Goal: Task Accomplishment & Management: Manage account settings

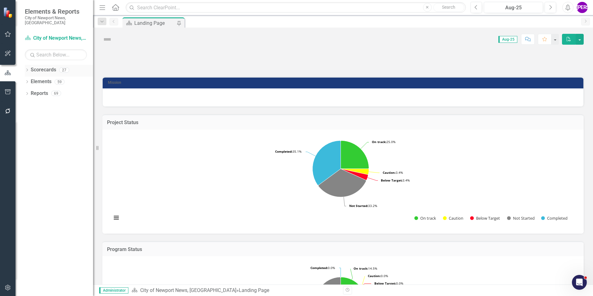
click at [27, 65] on div "Dropdown Scorecards 27" at bounding box center [59, 71] width 68 height 12
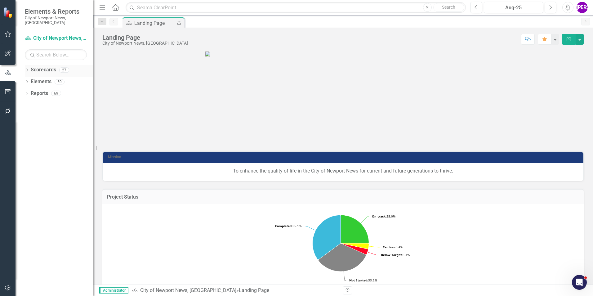
click at [28, 69] on icon "Dropdown" at bounding box center [27, 70] width 4 height 3
click at [29, 80] on icon "Dropdown" at bounding box center [30, 82] width 5 height 4
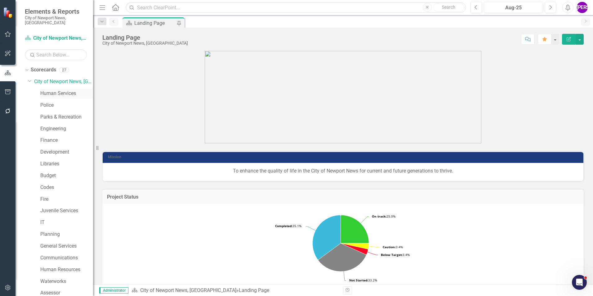
click at [52, 90] on link "Human Services" at bounding box center [66, 93] width 53 height 7
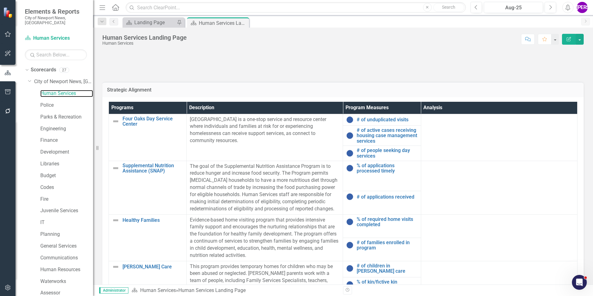
scroll to position [193, 0]
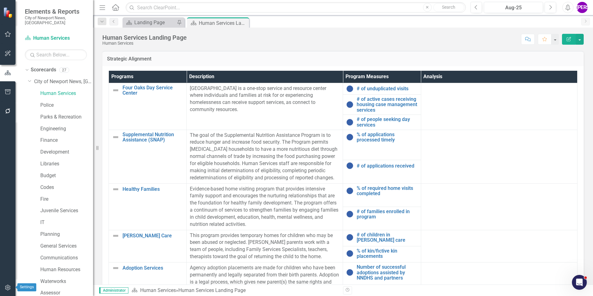
click at [7, 287] on icon "button" at bounding box center [8, 287] width 7 height 5
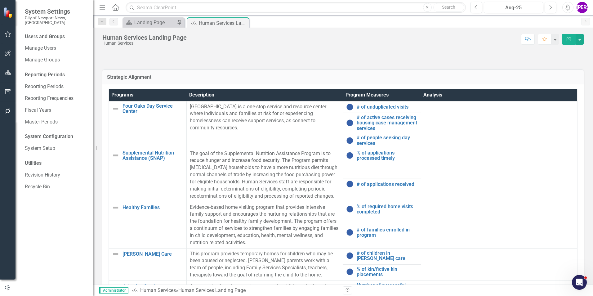
scroll to position [186, 0]
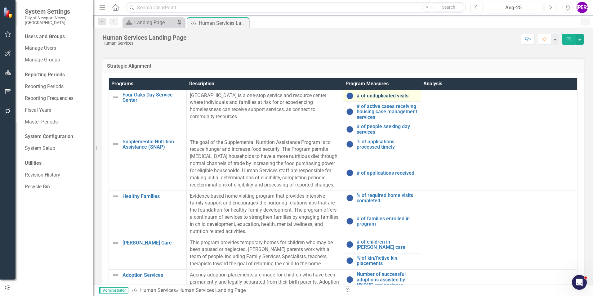
click at [377, 95] on link "# of unduplicated visits" at bounding box center [387, 96] width 61 height 6
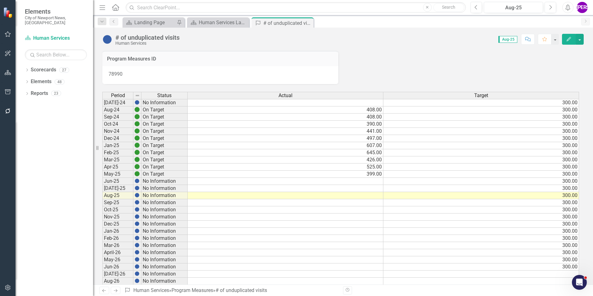
click at [367, 194] on td at bounding box center [286, 195] width 196 height 7
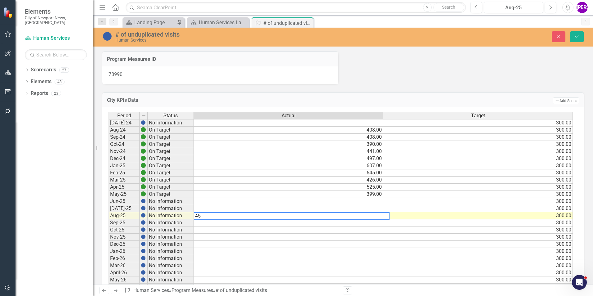
type textarea "4"
drag, startPoint x: 559, startPoint y: 38, endPoint x: 519, endPoint y: 56, distance: 43.5
click at [559, 38] on icon "Close" at bounding box center [559, 36] width 6 height 4
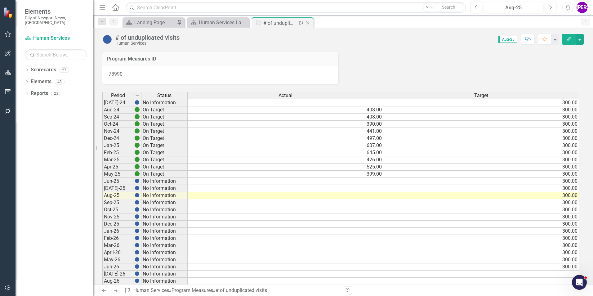
click at [308, 23] on icon at bounding box center [307, 22] width 3 height 3
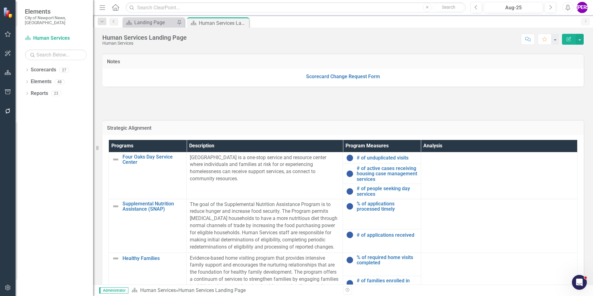
scroll to position [186, 0]
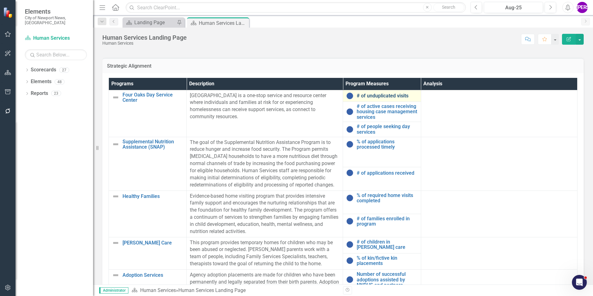
click at [392, 97] on link "# of unduplicated visits" at bounding box center [387, 96] width 61 height 6
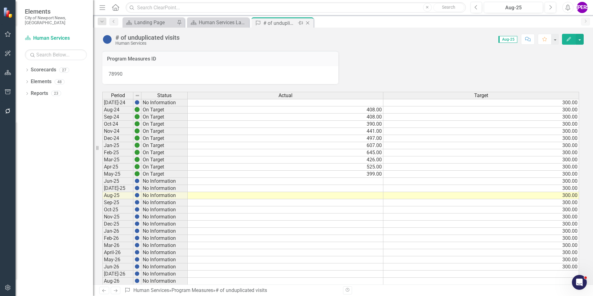
click at [308, 24] on icon "Close" at bounding box center [308, 22] width 6 height 5
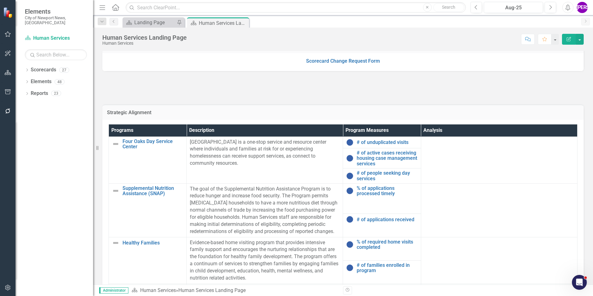
scroll to position [155, 0]
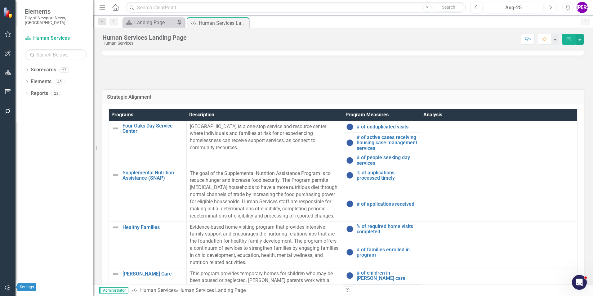
click at [11, 287] on icon "button" at bounding box center [8, 287] width 7 height 5
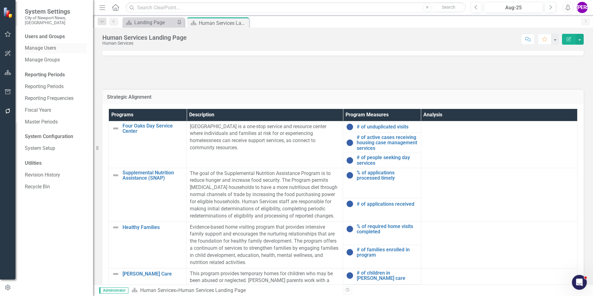
click at [44, 45] on link "Manage Users" at bounding box center [56, 48] width 62 height 7
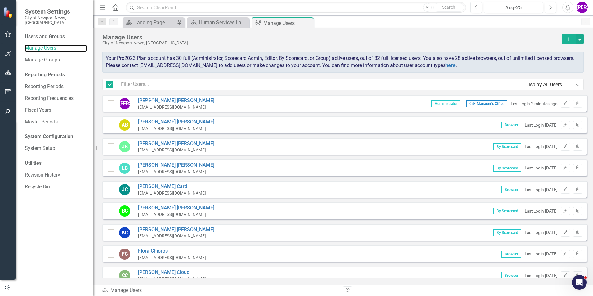
checkbox input "false"
click at [570, 42] on button "Add" at bounding box center [569, 39] width 14 height 11
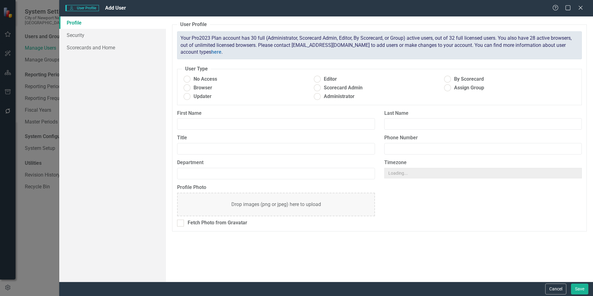
radio input "true"
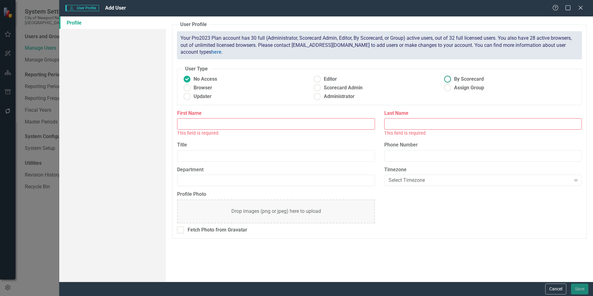
click at [449, 78] on ins at bounding box center [448, 79] width 10 height 10
click at [449, 78] on input "By Scorecard" at bounding box center [448, 79] width 10 height 10
radio input "true"
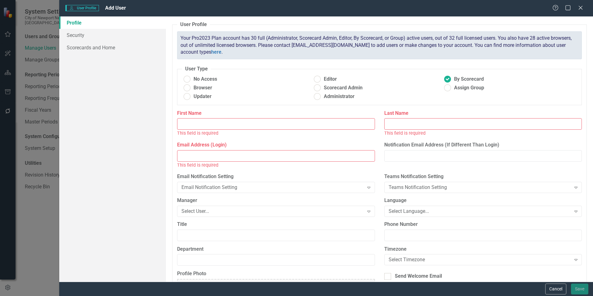
drag, startPoint x: 213, startPoint y: 118, endPoint x: 211, endPoint y: 121, distance: 3.2
click at [213, 118] on div "First Name This field is required" at bounding box center [276, 123] width 198 height 27
click at [211, 123] on input "First Name" at bounding box center [276, 123] width 198 height 11
type input "[PERSON_NAME]"
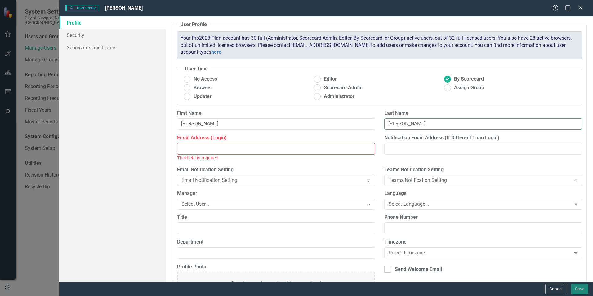
type input "[PERSON_NAME]"
click at [223, 147] on input "Email Address (Login)" at bounding box center [276, 148] width 198 height 11
paste input "[EMAIL_ADDRESS][DOMAIN_NAME]"
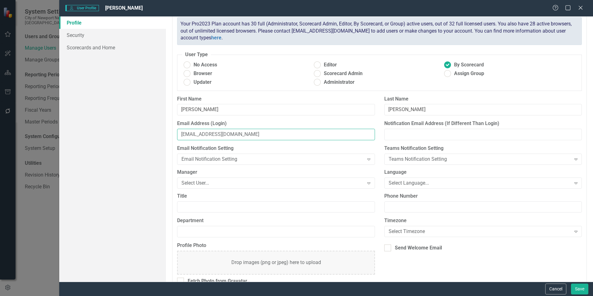
scroll to position [27, 0]
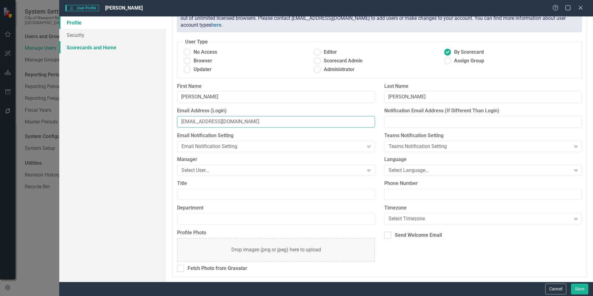
type input "[EMAIL_ADDRESS][DOMAIN_NAME]"
click at [102, 50] on link "Scorecards and Home" at bounding box center [112, 47] width 107 height 12
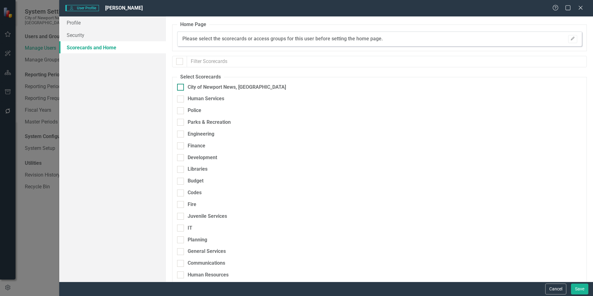
click at [203, 86] on div "City of Newport News, [GEOGRAPHIC_DATA]" at bounding box center [237, 87] width 98 height 7
click at [181, 86] on input "City of Newport News, [GEOGRAPHIC_DATA]" at bounding box center [179, 86] width 4 height 4
checkbox input "true"
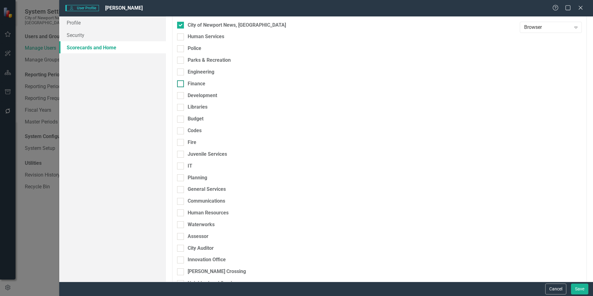
scroll to position [31, 0]
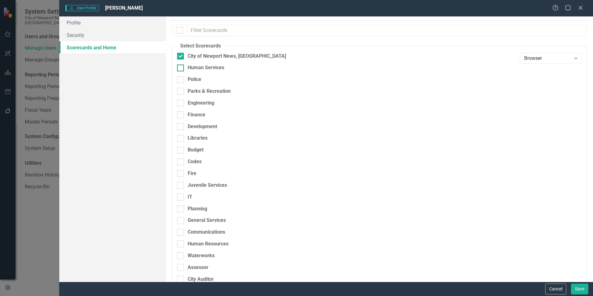
click at [198, 71] on div "Human Services" at bounding box center [206, 67] width 37 height 7
click at [181, 69] on input "Human Services" at bounding box center [179, 67] width 4 height 4
checkbox input "true"
click at [528, 74] on div "Browser Expand" at bounding box center [551, 69] width 62 height 11
click at [533, 92] on div "Updater" at bounding box center [548, 91] width 52 height 7
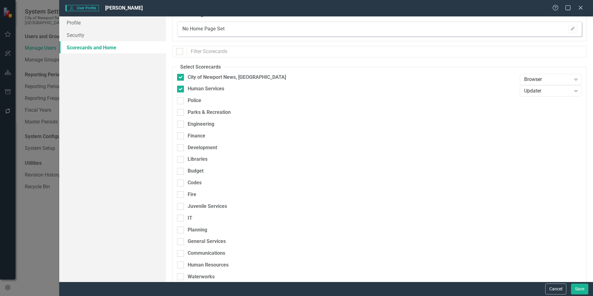
scroll to position [0, 0]
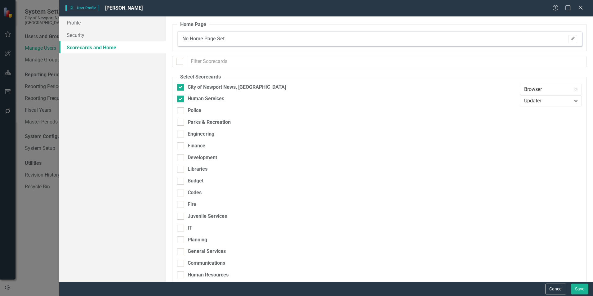
click at [572, 40] on button "Edit" at bounding box center [573, 39] width 9 height 8
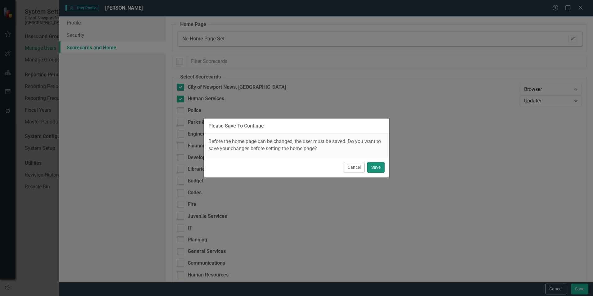
click at [374, 166] on button "Save" at bounding box center [375, 167] width 17 height 11
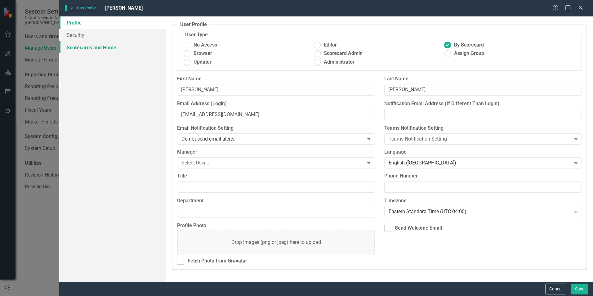
click at [116, 48] on link "Scorecards and Home" at bounding box center [112, 47] width 107 height 12
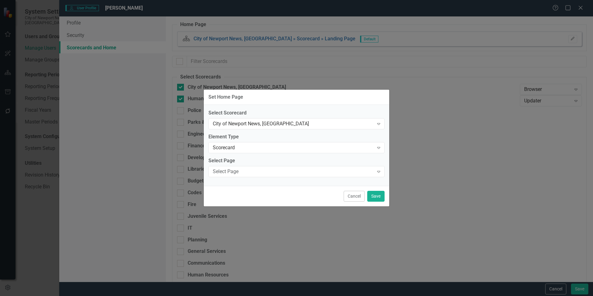
click at [88, 50] on div "Set Home Page Select Scorecard City of Newport News, [GEOGRAPHIC_DATA] Expand E…" at bounding box center [296, 148] width 593 height 296
checkbox input "false"
click at [375, 125] on div "Expand" at bounding box center [378, 124] width 11 height 10
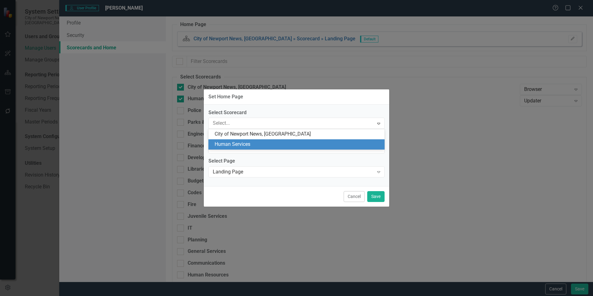
click at [329, 142] on div "Human Services" at bounding box center [298, 144] width 166 height 7
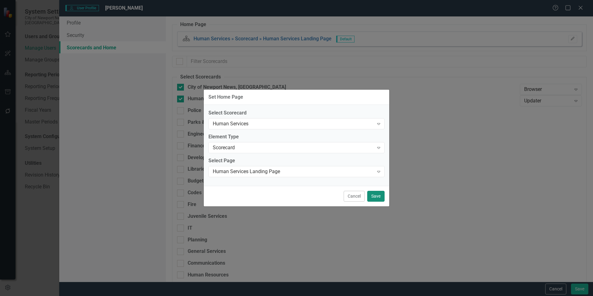
click at [380, 195] on button "Save" at bounding box center [375, 196] width 17 height 11
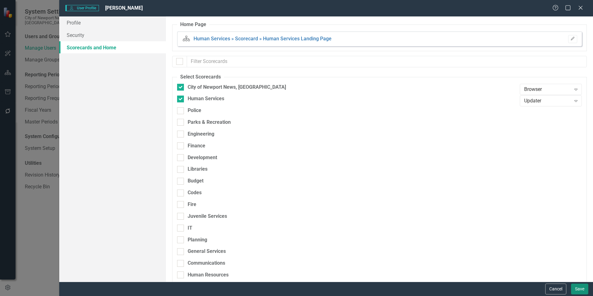
click at [572, 290] on button "Save" at bounding box center [579, 289] width 17 height 11
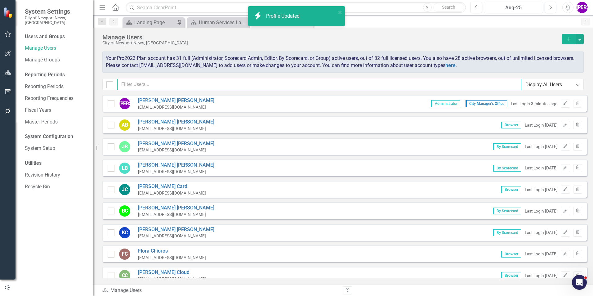
click at [225, 85] on input "text" at bounding box center [319, 84] width 404 height 11
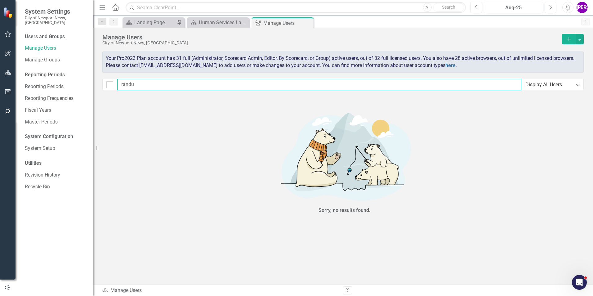
type input "rand"
checkbox input "false"
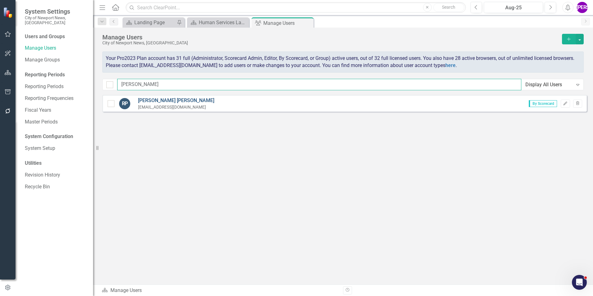
type input "[PERSON_NAME]"
click at [156, 98] on link "[PERSON_NAME]" at bounding box center [176, 100] width 76 height 7
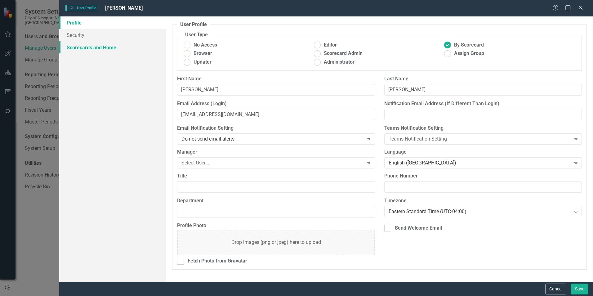
click at [114, 50] on link "Scorecards and Home" at bounding box center [112, 47] width 107 height 12
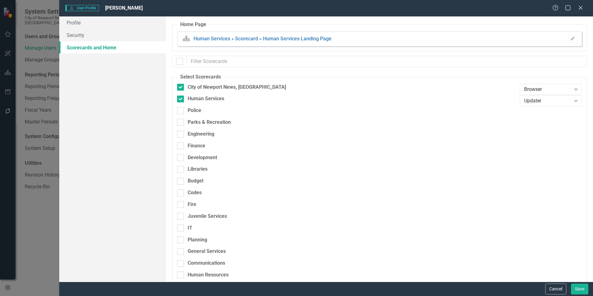
checkbox input "false"
click at [93, 25] on link "Profile" at bounding box center [112, 22] width 107 height 12
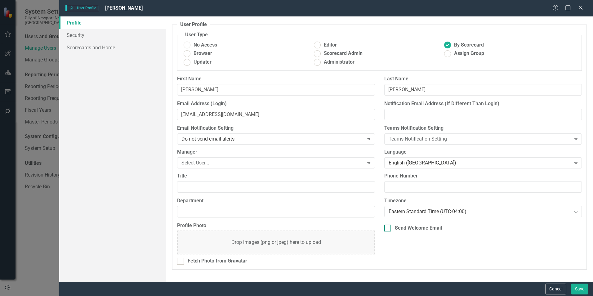
click at [407, 226] on div "Send Welcome Email" at bounding box center [418, 228] width 47 height 7
click at [389, 226] on input "Send Welcome Email" at bounding box center [387, 227] width 4 height 4
checkbox input "true"
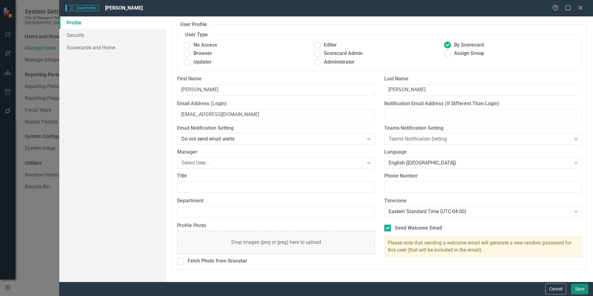
click at [575, 289] on button "Save" at bounding box center [579, 289] width 17 height 11
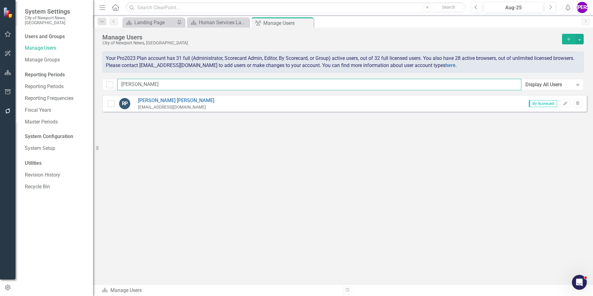
drag, startPoint x: 187, startPoint y: 83, endPoint x: 115, endPoint y: 84, distance: 71.4
click at [115, 84] on div "[PERSON_NAME] Display All Users Expand" at bounding box center [343, 84] width 482 height 11
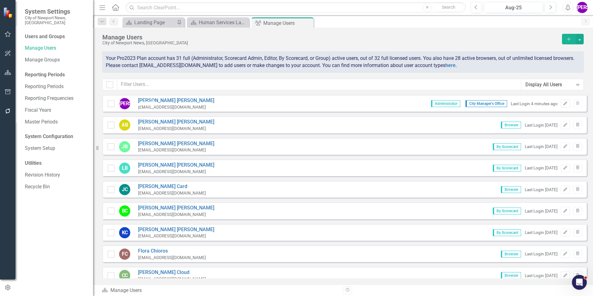
click at [271, 168] on div "LB [PERSON_NAME] [PERSON_NAME][EMAIL_ADDRESS][DOMAIN_NAME] By Scorecard Last Lo…" at bounding box center [344, 168] width 485 height 17
click at [9, 74] on icon "button" at bounding box center [8, 72] width 7 height 5
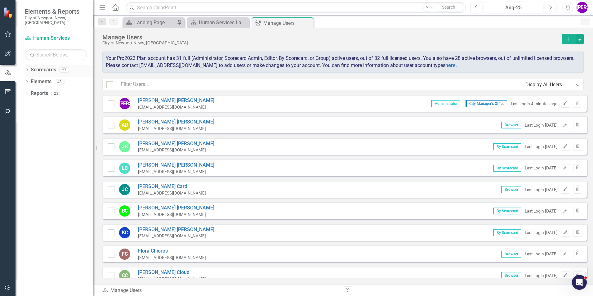
click at [28, 69] on icon "Dropdown" at bounding box center [27, 70] width 4 height 3
click at [31, 80] on icon "Dropdown" at bounding box center [30, 82] width 5 height 4
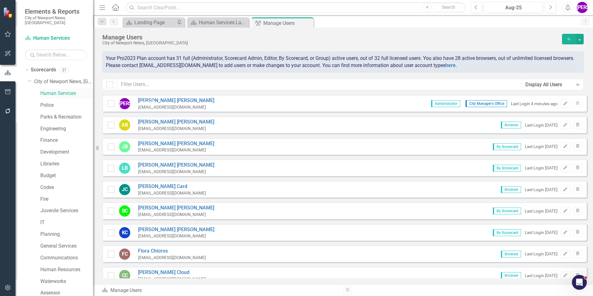
click at [54, 90] on link "Human Services" at bounding box center [66, 93] width 53 height 7
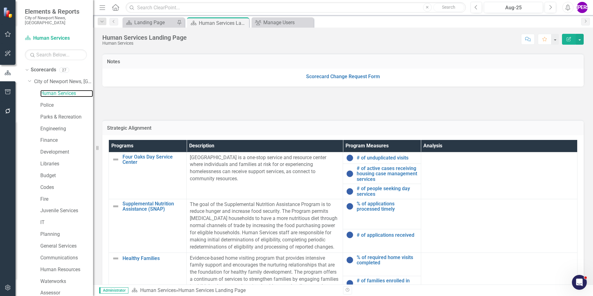
scroll to position [186, 0]
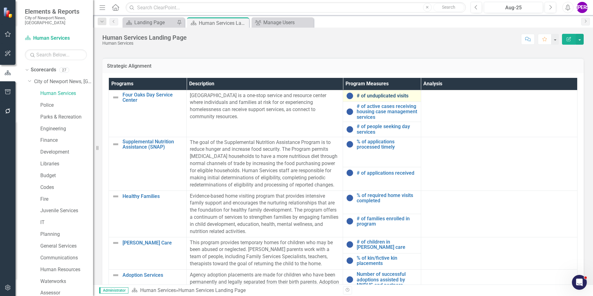
click at [382, 93] on link "# of unduplicated visits" at bounding box center [387, 96] width 61 height 6
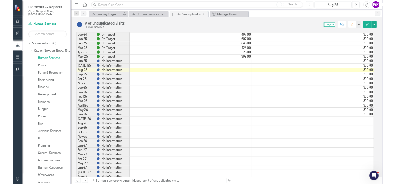
scroll to position [31, 0]
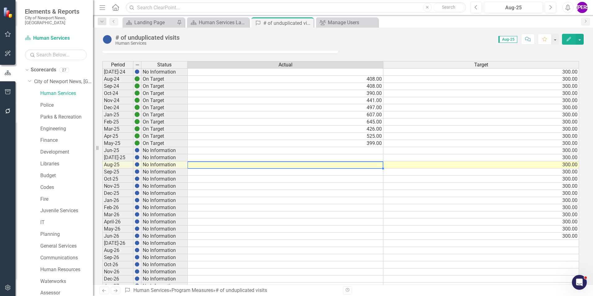
click at [373, 164] on td at bounding box center [286, 164] width 196 height 7
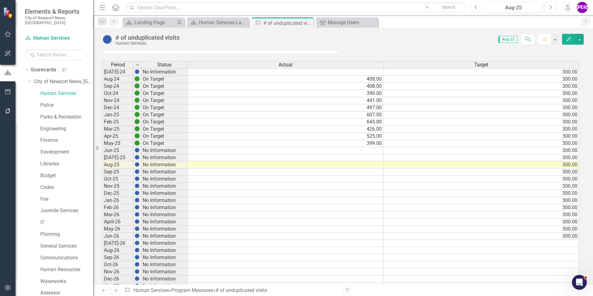
click at [481, 9] on button "Previous" at bounding box center [476, 7] width 11 height 11
click at [480, 9] on button "Previous" at bounding box center [476, 7] width 11 height 11
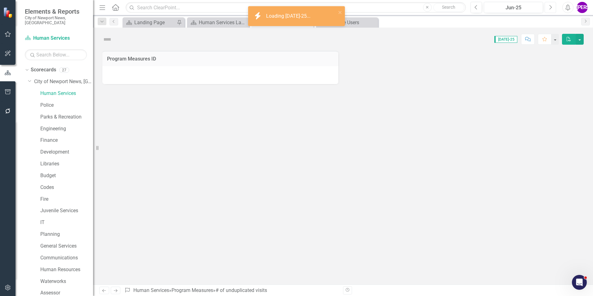
click at [550, 10] on button "Next" at bounding box center [550, 7] width 11 height 11
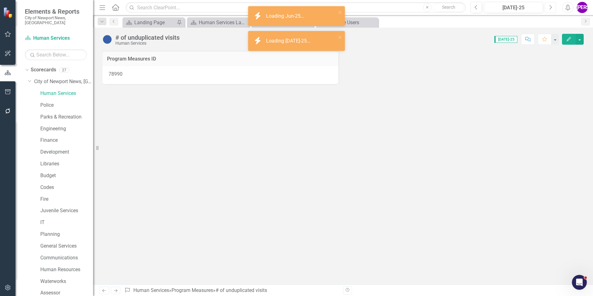
click at [550, 10] on button "Next" at bounding box center [550, 7] width 11 height 11
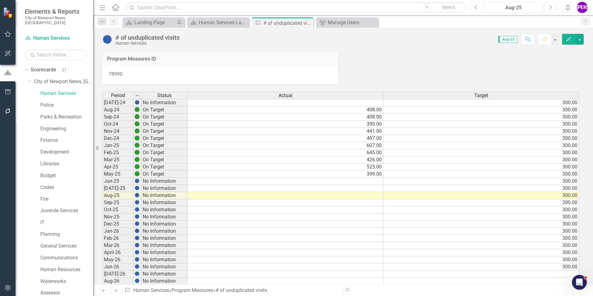
click at [477, 8] on icon "Previous" at bounding box center [476, 8] width 3 height 6
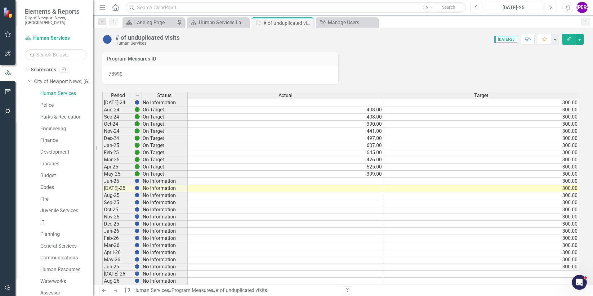
click at [360, 190] on td at bounding box center [286, 188] width 196 height 7
click at [377, 182] on td at bounding box center [286, 181] width 196 height 7
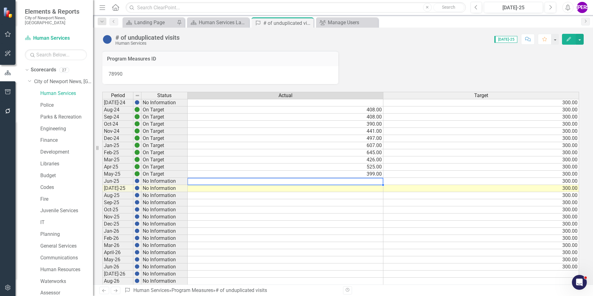
click at [374, 190] on td at bounding box center [286, 188] width 196 height 7
click at [360, 181] on td at bounding box center [286, 181] width 196 height 7
click at [364, 187] on td at bounding box center [286, 188] width 196 height 7
click at [551, 9] on icon "Next" at bounding box center [550, 8] width 3 height 6
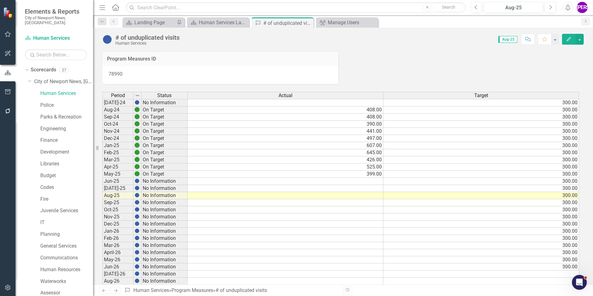
click at [374, 188] on td at bounding box center [286, 188] width 196 height 7
click at [374, 197] on td at bounding box center [286, 195] width 196 height 7
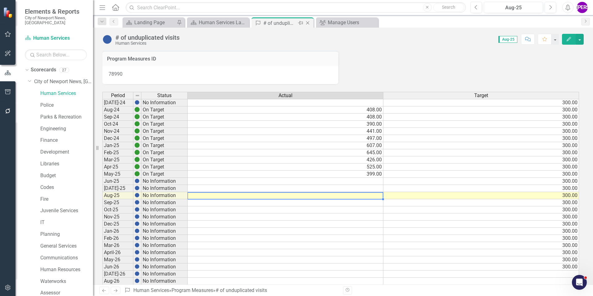
click at [308, 23] on icon "Close" at bounding box center [308, 22] width 6 height 5
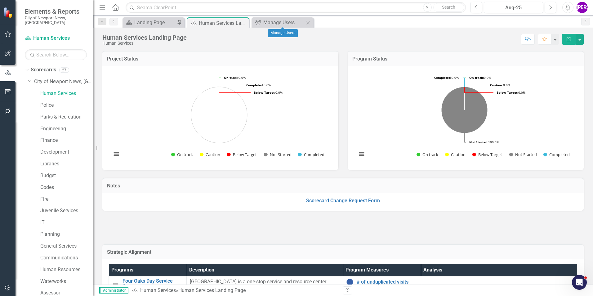
click at [308, 23] on icon "Close" at bounding box center [308, 22] width 6 height 5
click at [244, 23] on icon "Close" at bounding box center [243, 22] width 6 height 5
